Goal: Transaction & Acquisition: Purchase product/service

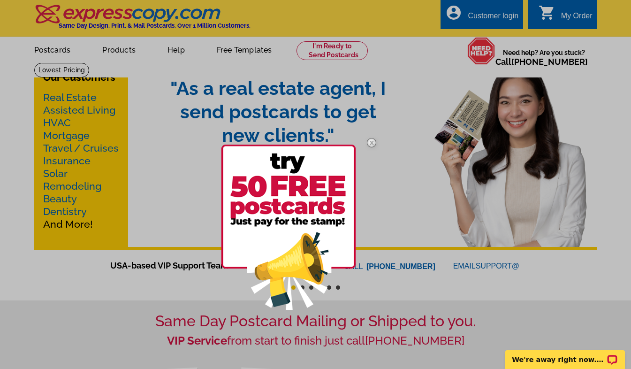
click at [373, 143] on img at bounding box center [371, 142] width 27 height 27
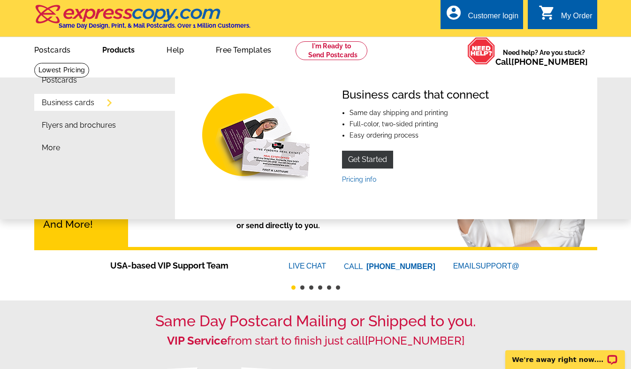
click at [77, 105] on link "Business cards" at bounding box center [68, 103] width 53 height 8
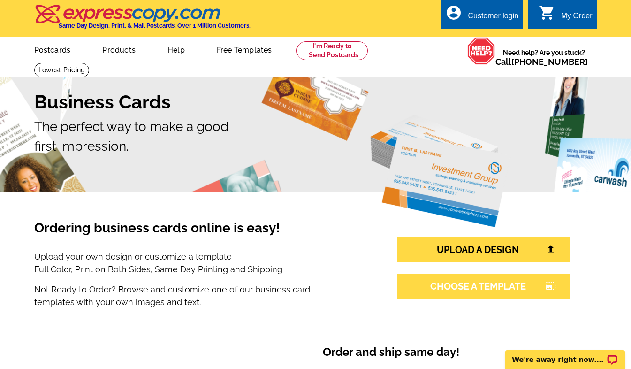
click at [454, 291] on link "CHOOSE A TEMPLATE photo_size_select_large" at bounding box center [483, 285] width 173 height 25
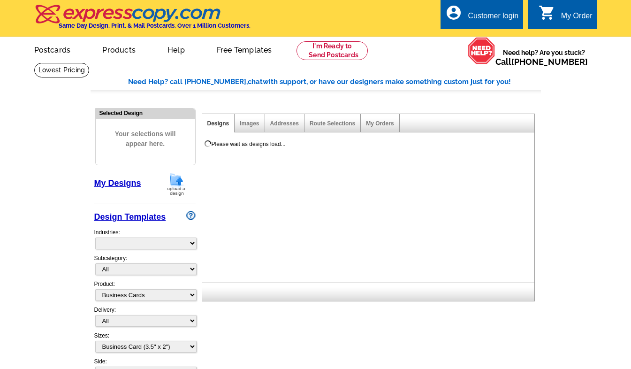
select select "3"
select select "5"
select select "973"
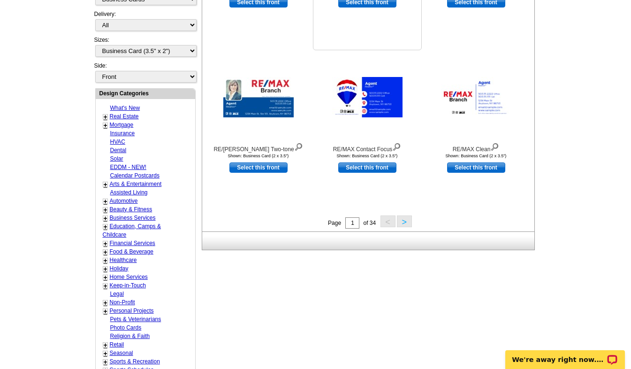
scroll to position [319, 0]
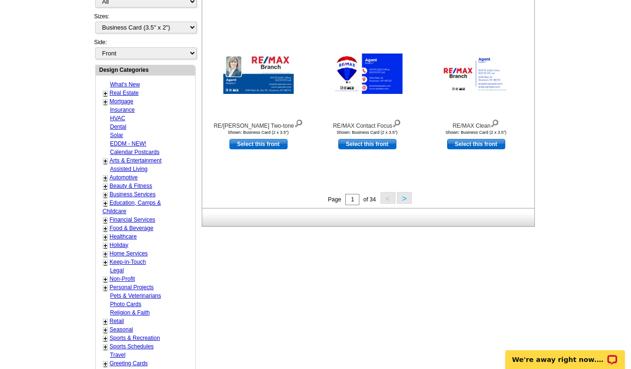
click at [404, 203] on button ">" at bounding box center [404, 198] width 15 height 12
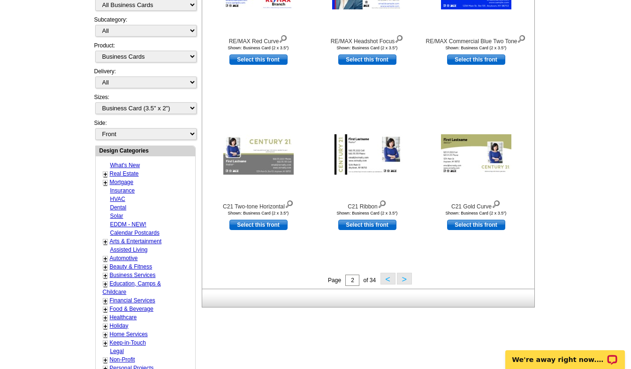
scroll to position [289, 0]
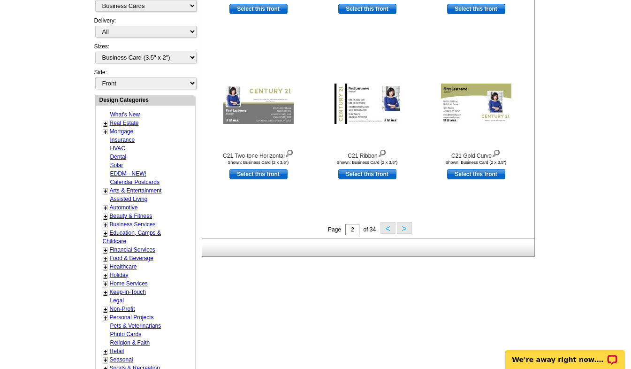
click at [402, 231] on button ">" at bounding box center [404, 228] width 15 height 12
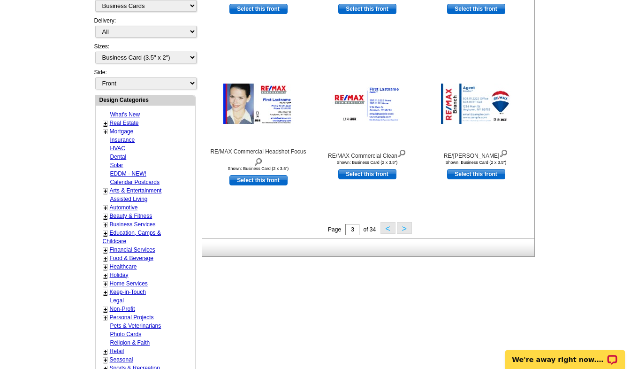
click at [405, 230] on button ">" at bounding box center [404, 228] width 15 height 12
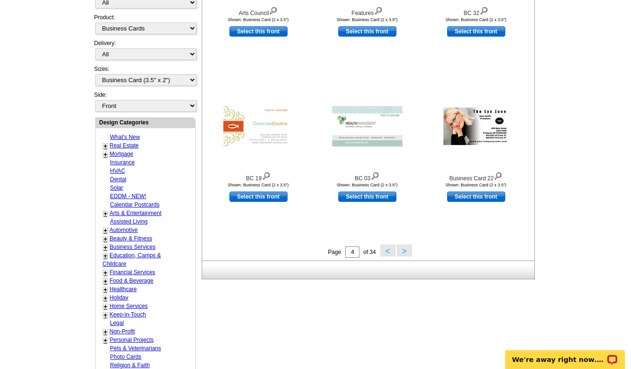
scroll to position [270, 0]
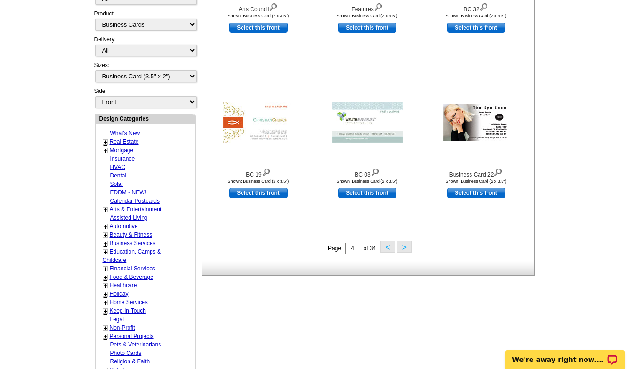
click at [400, 249] on button ">" at bounding box center [404, 247] width 15 height 12
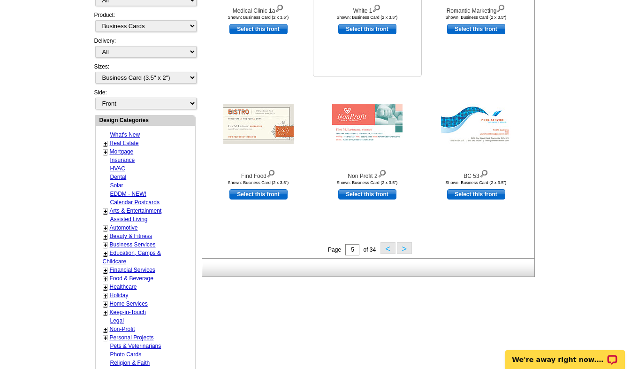
scroll to position [289, 0]
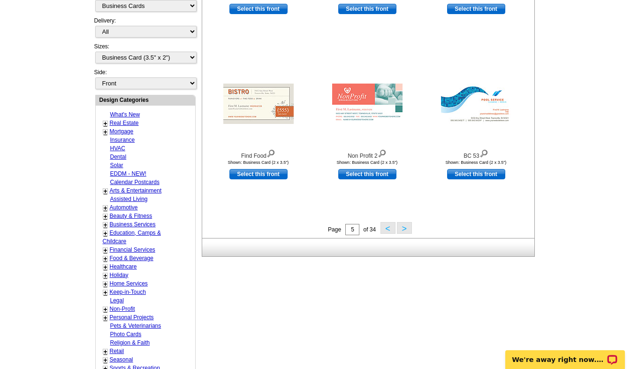
click at [406, 229] on button ">" at bounding box center [404, 228] width 15 height 12
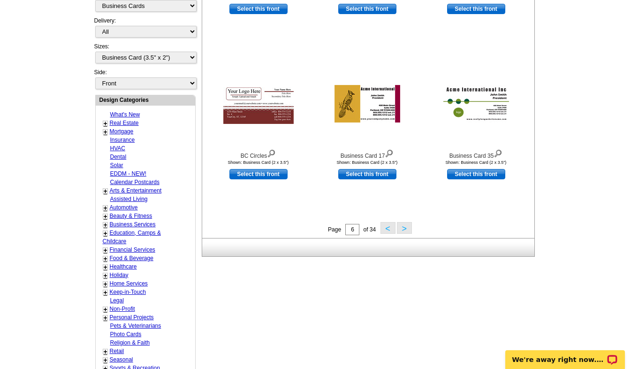
click at [403, 234] on button ">" at bounding box center [404, 228] width 15 height 12
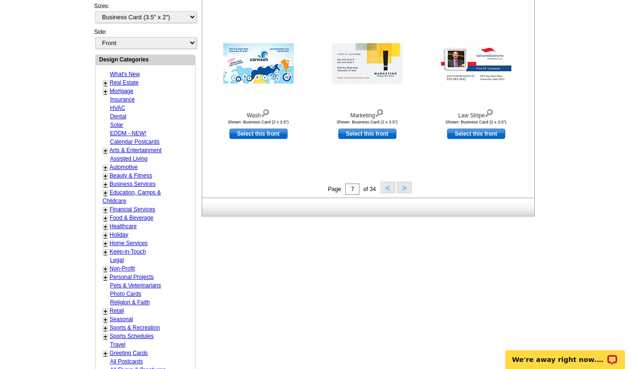
scroll to position [383, 0]
